Goal: Information Seeking & Learning: Understand process/instructions

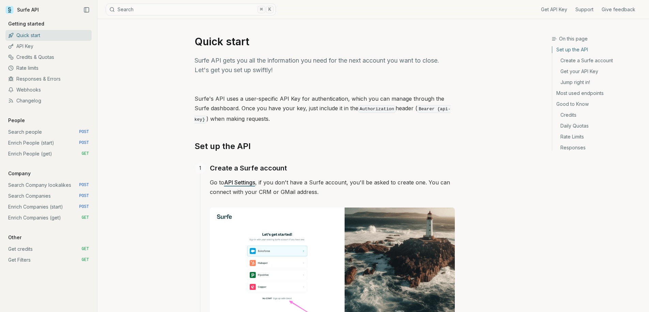
click at [57, 205] on link "Enrich Companies (start) POST" at bounding box center [48, 207] width 86 height 11
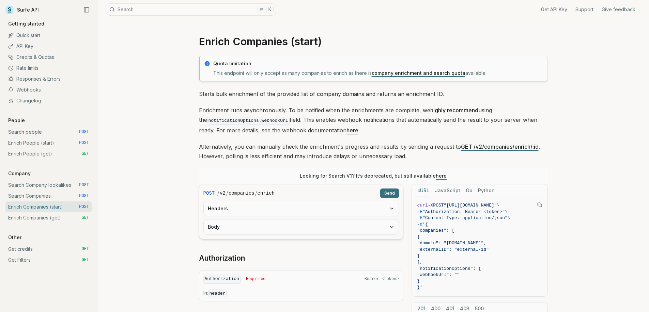
scroll to position [110, 0]
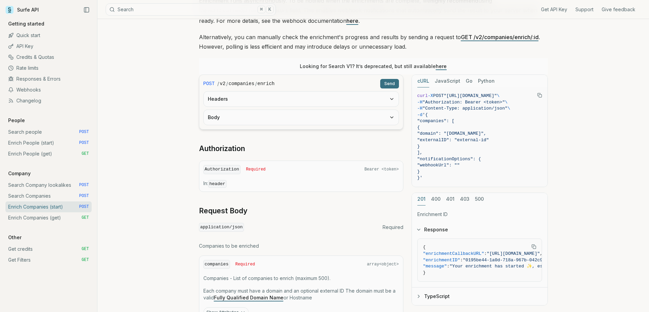
click at [254, 110] on button "Body" at bounding box center [301, 117] width 195 height 15
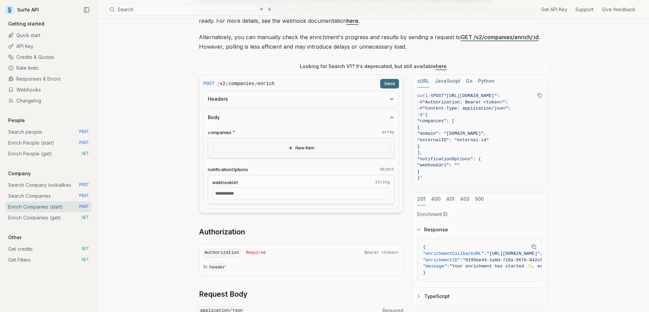
scroll to position [119, 0]
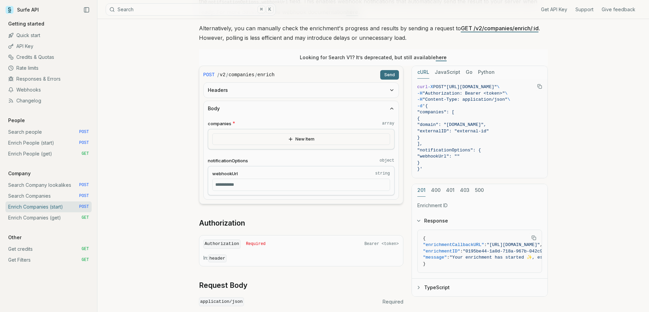
click at [56, 144] on link "Enrich People (start) POST" at bounding box center [48, 143] width 86 height 11
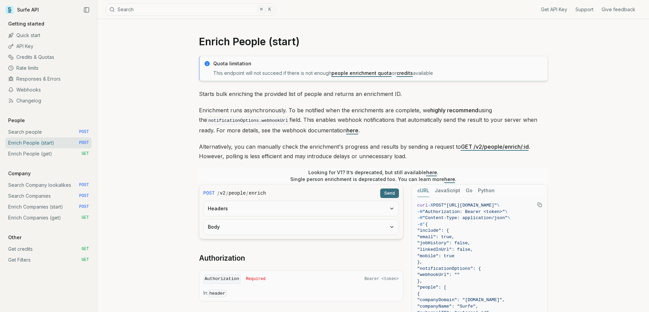
click at [274, 220] on button "Body" at bounding box center [301, 227] width 195 height 15
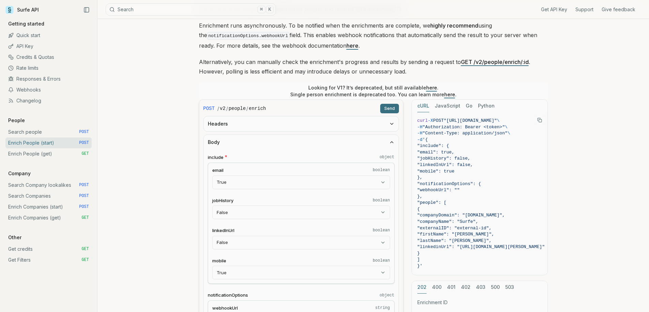
scroll to position [168, 0]
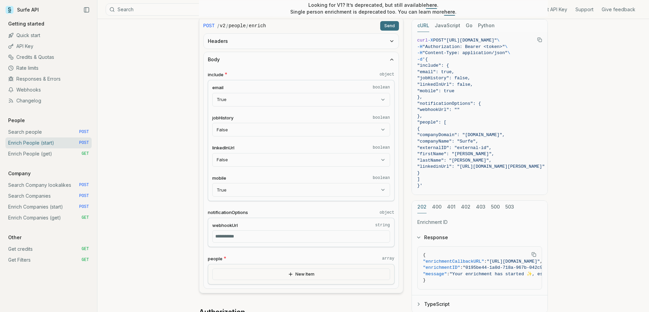
drag, startPoint x: 159, startPoint y: 175, endPoint x: 156, endPoint y: 177, distance: 3.7
click at [156, 177] on div "Enrich People (start) Quota limitation This endpoint will not succeed if there …" at bounding box center [373, 233] width 552 height 764
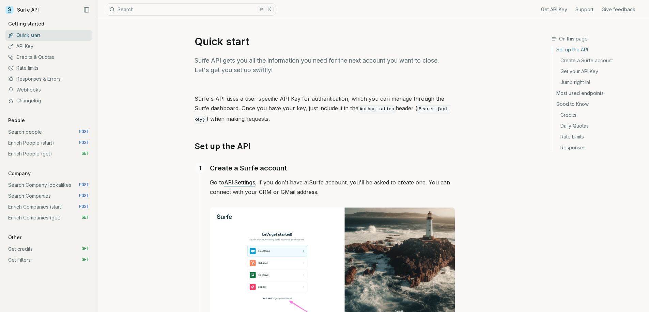
click at [64, 142] on link "Enrich People (start) POST" at bounding box center [48, 143] width 86 height 11
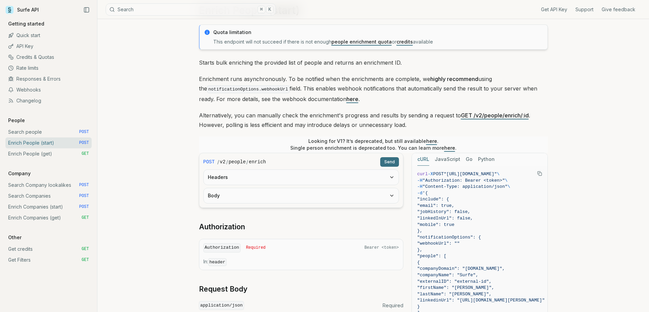
scroll to position [152, 0]
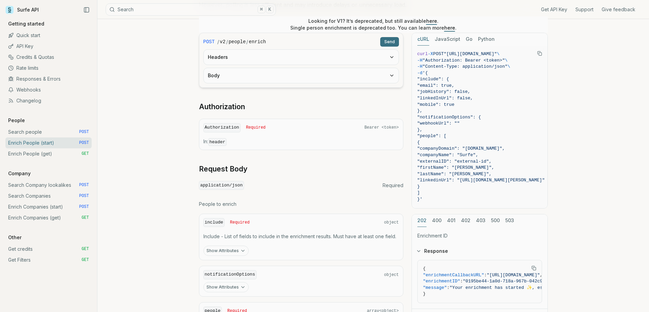
click at [51, 155] on link "Enrich People (get) GET" at bounding box center [48, 154] width 86 height 11
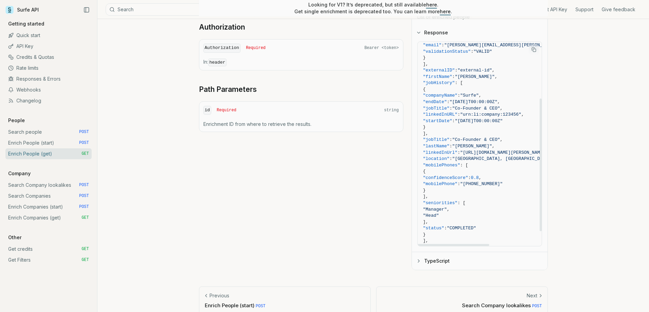
scroll to position [91, 0]
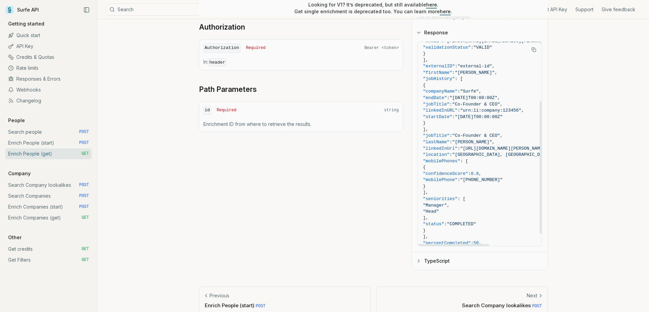
click at [460, 162] on span ""mobilePhones"" at bounding box center [441, 161] width 37 height 5
click at [458, 179] on span ""mobilePhone"" at bounding box center [440, 180] width 34 height 5
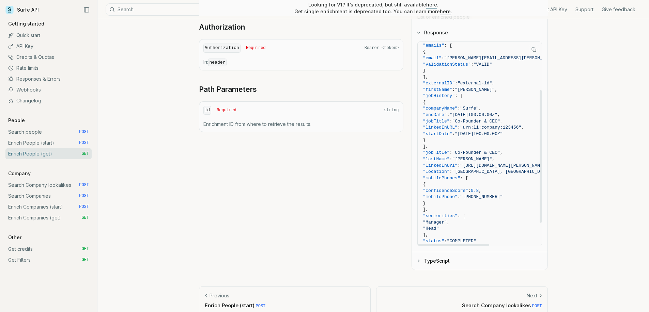
scroll to position [70, 0]
